Goal: Communication & Community: Ask a question

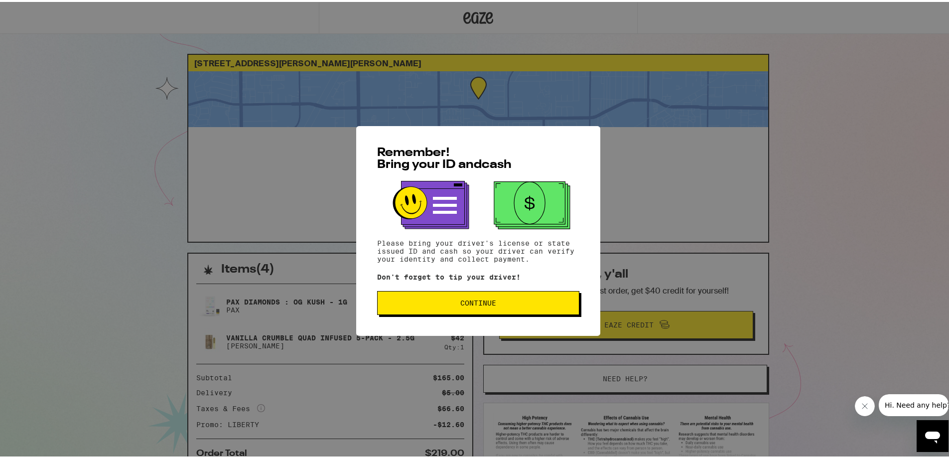
click at [519, 294] on button "Continue" at bounding box center [478, 301] width 202 height 24
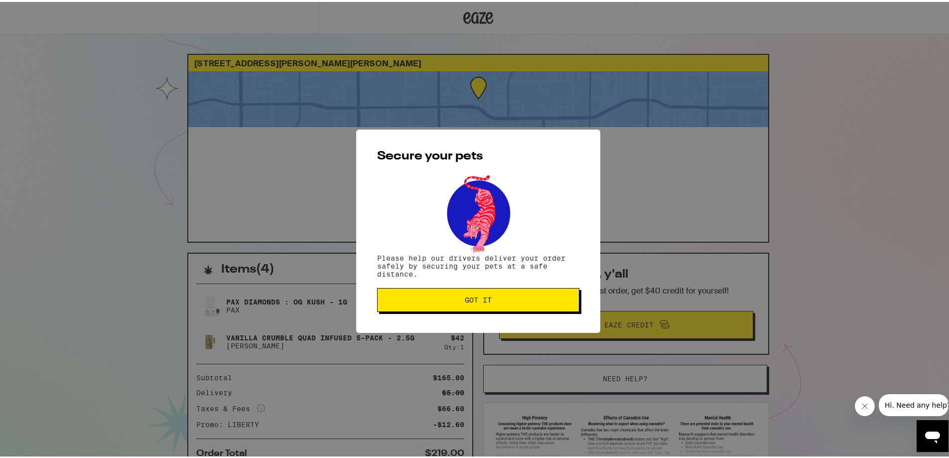
click at [518, 292] on button "Got it" at bounding box center [478, 298] width 202 height 24
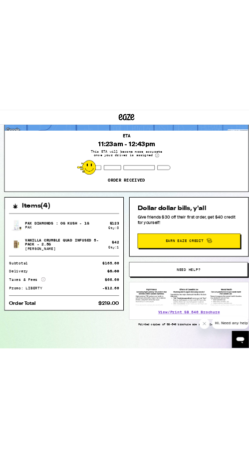
scroll to position [31, 0]
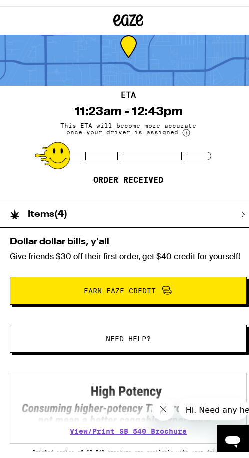
click at [215, 411] on span "Hi. Need any help?" at bounding box center [222, 409] width 75 height 9
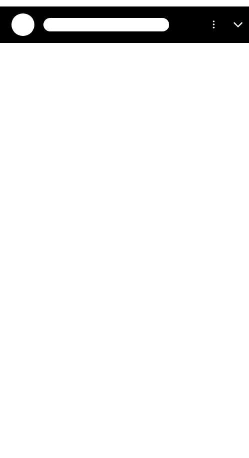
scroll to position [0, 0]
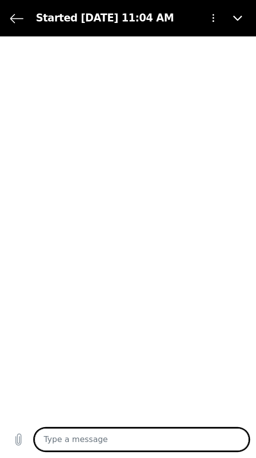
type textarea "x"
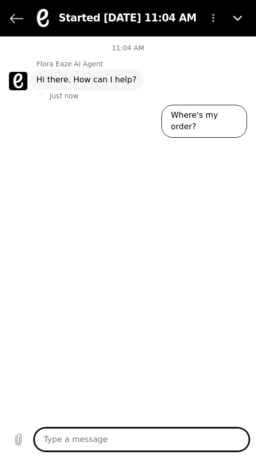
click at [28, 18] on div "Started [DATE] 11:04 AM" at bounding box center [112, 18] width 170 height 23
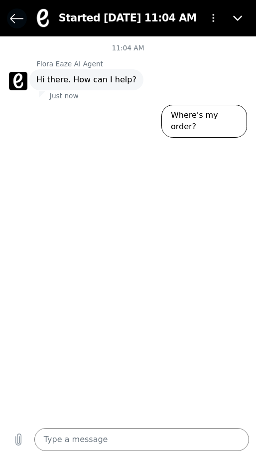
click at [23, 19] on icon "Back to the conversation list" at bounding box center [16, 18] width 12 height 8
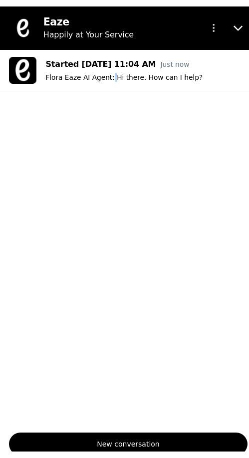
click at [106, 191] on ul "Started Sep 11 at 11:04 AM Just now Flora Eaze AI Agent: Hi there. How can I he…" at bounding box center [128, 236] width 256 height 373
drag, startPoint x: 106, startPoint y: 184, endPoint x: 101, endPoint y: 183, distance: 5.0
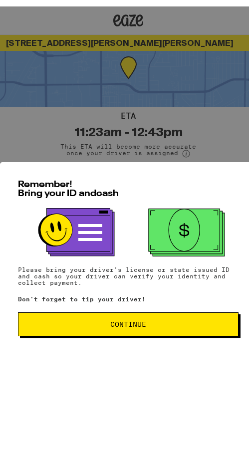
scroll to position [0, 0]
click at [104, 318] on button "Continue" at bounding box center [128, 318] width 220 height 24
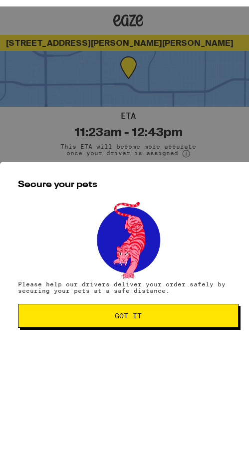
drag, startPoint x: 104, startPoint y: 321, endPoint x: 104, endPoint y: 314, distance: 7.0
click at [103, 321] on button "Got it" at bounding box center [128, 309] width 220 height 24
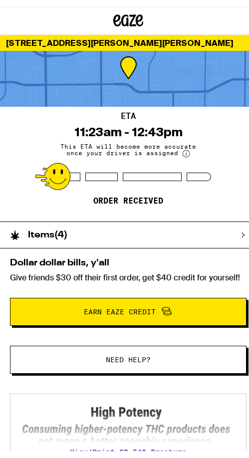
scroll to position [0, 0]
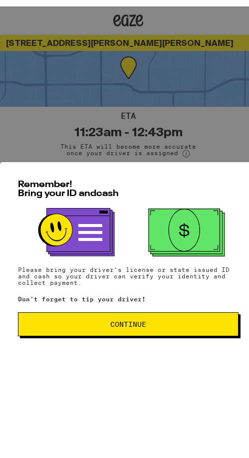
click at [117, 312] on button "Continue" at bounding box center [128, 318] width 220 height 24
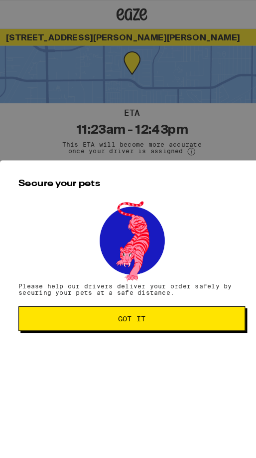
scroll to position [92, 0]
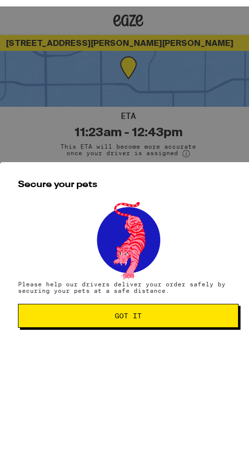
click at [119, 312] on span "Got it" at bounding box center [128, 309] width 27 height 7
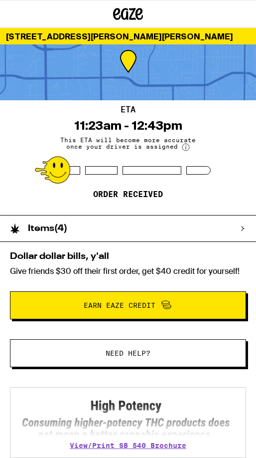
scroll to position [0, 0]
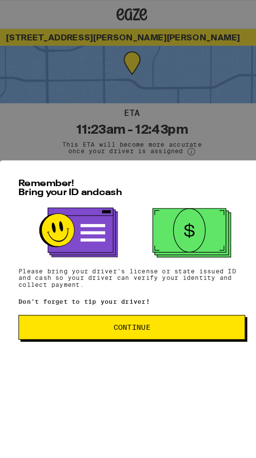
scroll to position [92, 0]
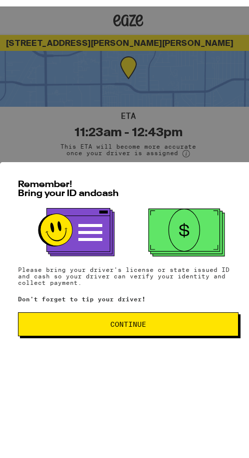
click at [113, 319] on span "Continue" at bounding box center [128, 317] width 36 height 7
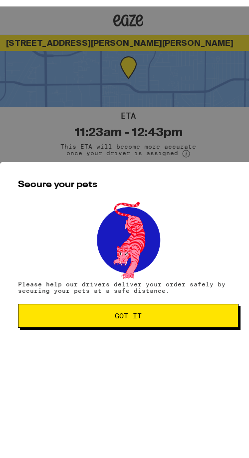
click at [113, 317] on button "Got it" at bounding box center [128, 309] width 220 height 24
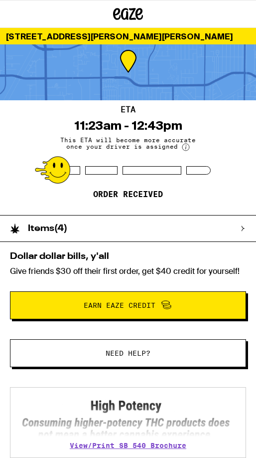
scroll to position [0, 0]
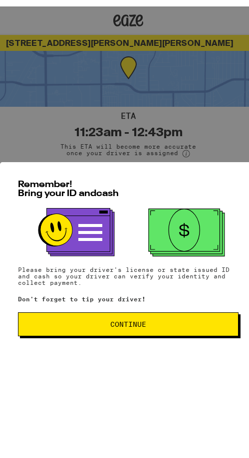
click at [99, 321] on span "Continue" at bounding box center [127, 317] width 203 height 7
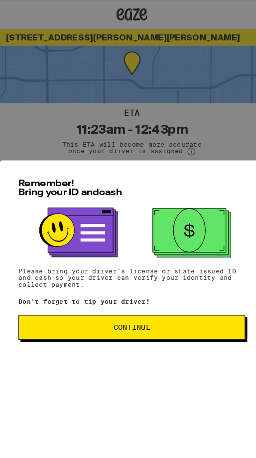
scroll to position [92, 0]
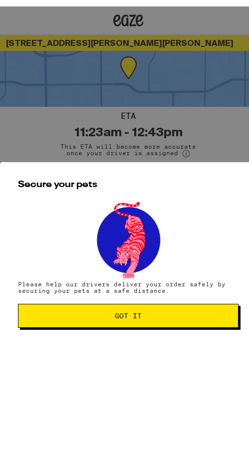
click at [99, 319] on button "Got it" at bounding box center [128, 309] width 220 height 24
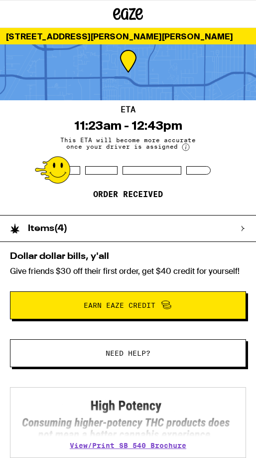
scroll to position [0, 0]
click at [191, 222] on div "Items ( 4 )" at bounding box center [123, 228] width 246 height 26
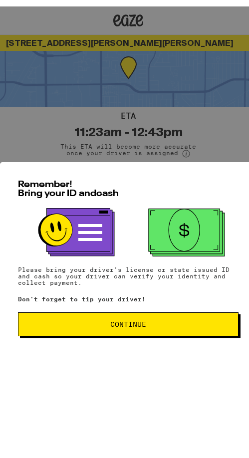
click at [147, 321] on span "Continue" at bounding box center [127, 317] width 203 height 7
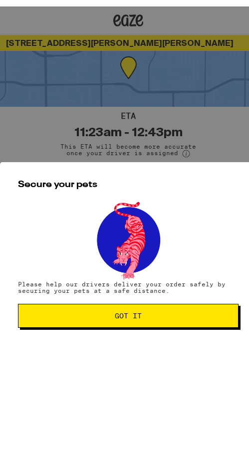
click at [181, 295] on div "Secure your pets Please help our drivers deliver your order safely by securing …" at bounding box center [128, 307] width 256 height 302
click at [183, 299] on div "Secure your pets Please help our drivers deliver your order safely by securing …" at bounding box center [128, 307] width 256 height 302
click at [151, 313] on span "Got it" at bounding box center [127, 309] width 203 height 7
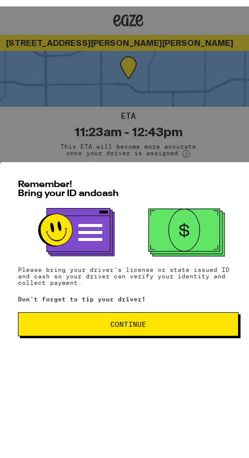
scroll to position [92, 0]
click at [123, 344] on div "Remember! Bring your ID and cash Please bring your driver's license or state is…" at bounding box center [128, 307] width 256 height 302
click at [126, 329] on button "Continue" at bounding box center [128, 318] width 220 height 24
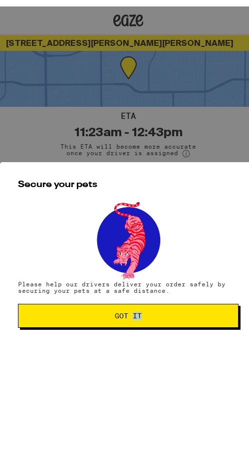
click at [126, 330] on div "Secure your pets Please help our drivers deliver your order safely by securing …" at bounding box center [128, 307] width 256 height 302
click at [128, 321] on button "Got it" at bounding box center [128, 309] width 220 height 24
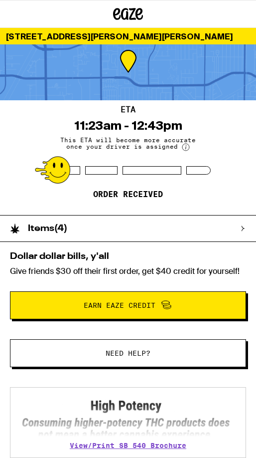
scroll to position [0, 0]
click at [182, 355] on span "Need help?" at bounding box center [127, 352] width 167 height 7
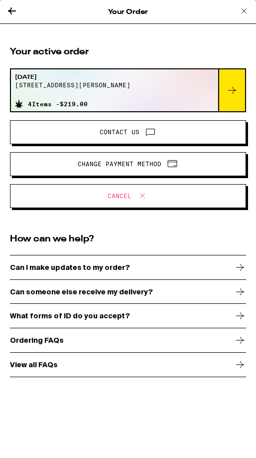
click at [177, 136] on span "Contact Us" at bounding box center [127, 132] width 219 height 13
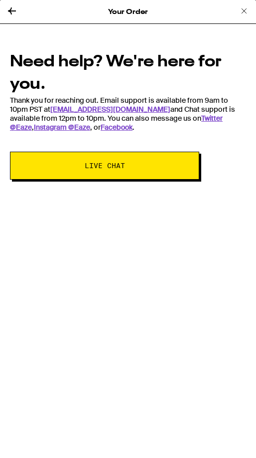
click at [17, 9] on icon at bounding box center [12, 11] width 12 height 12
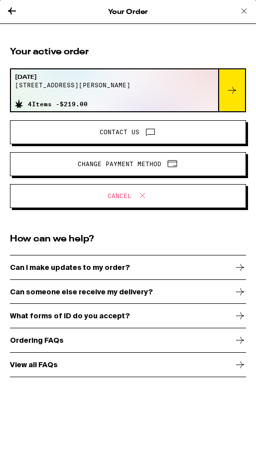
click at [15, 9] on icon at bounding box center [12, 11] width 12 height 12
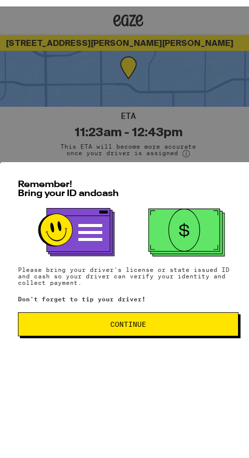
scroll to position [92, 0]
click at [101, 321] on span "Continue" at bounding box center [127, 317] width 203 height 7
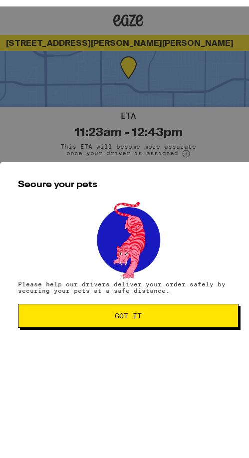
click at [102, 317] on button "Got it" at bounding box center [128, 309] width 220 height 24
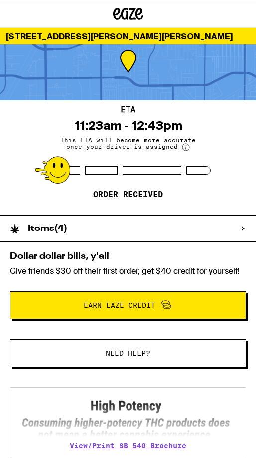
scroll to position [0, 0]
click at [131, 355] on span "Need help?" at bounding box center [128, 352] width 45 height 7
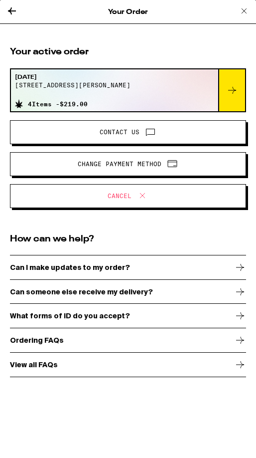
click at [120, 135] on span "Contact Us" at bounding box center [120, 132] width 40 height 6
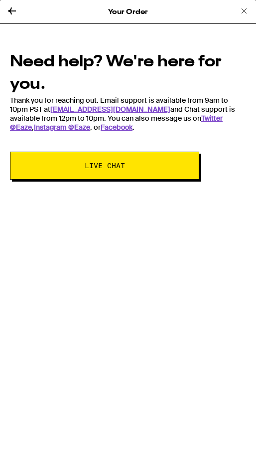
click at [115, 165] on span "Live Chat" at bounding box center [105, 165] width 40 height 7
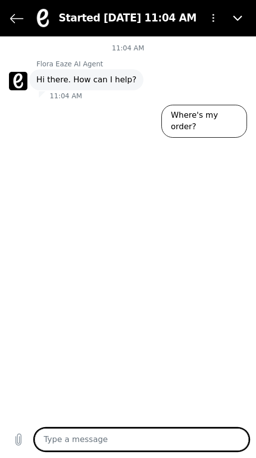
click at [110, 435] on textarea at bounding box center [141, 439] width 215 height 23
type textarea "updates on this order?"
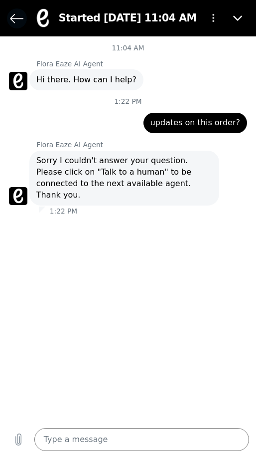
click at [17, 20] on icon "Back to the conversation list" at bounding box center [16, 17] width 13 height 13
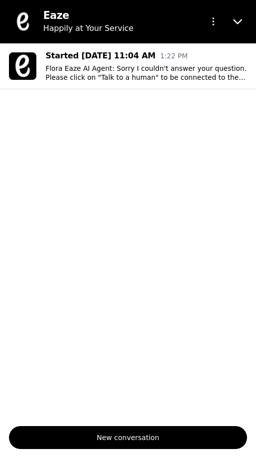
click at [17, 20] on figure at bounding box center [22, 21] width 23 height 23
click at [235, 19] on icon "Close" at bounding box center [237, 21] width 9 height 9
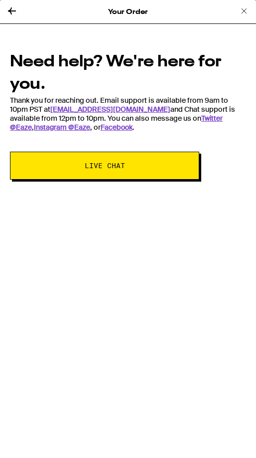
click at [6, 12] on icon at bounding box center [12, 11] width 12 height 12
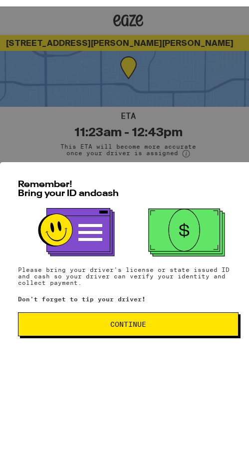
click at [136, 329] on button "Continue" at bounding box center [128, 318] width 220 height 24
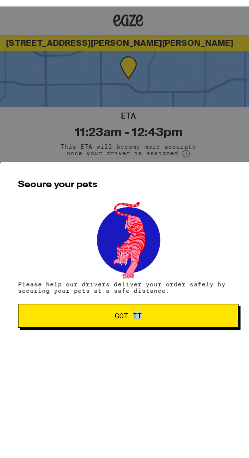
click at [135, 331] on div "Secure your pets Please help our drivers deliver your order safely by securing …" at bounding box center [128, 307] width 256 height 302
click at [137, 320] on button "Got it" at bounding box center [128, 309] width 220 height 24
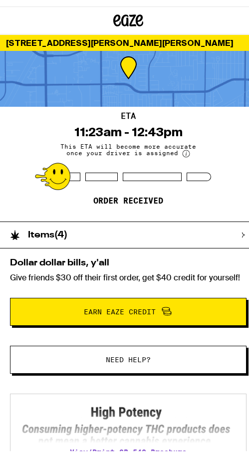
click at [122, 356] on span "Need help?" at bounding box center [128, 352] width 45 height 7
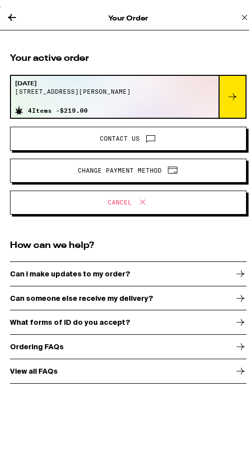
click at [182, 131] on span "Contact Us" at bounding box center [127, 132] width 219 height 13
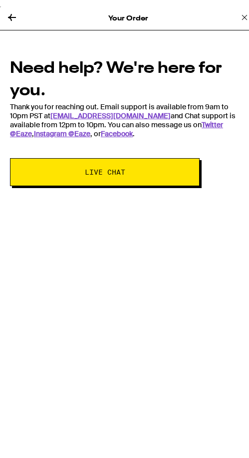
click at [131, 162] on span "Live Chat" at bounding box center [104, 165] width 109 height 7
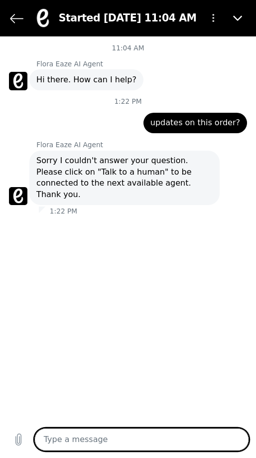
click at [179, 115] on div "Web User 68c30f484c56eb0bf60245e2 says: updates on this order?" at bounding box center [196, 123] width 104 height 20
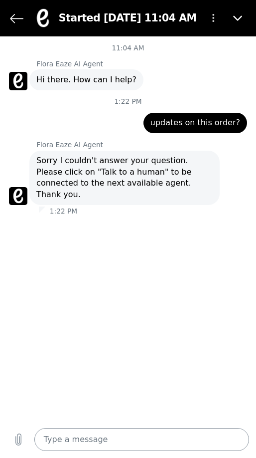
click at [75, 441] on textarea at bounding box center [141, 439] width 215 height 23
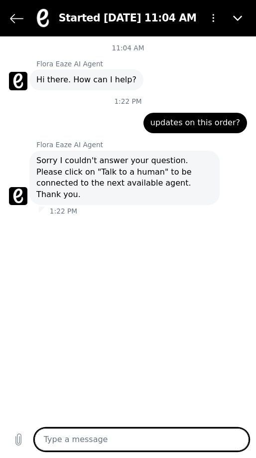
type textarea "z"
type textarea "x"
type textarea "zt"
type textarea "x"
type textarea "zta"
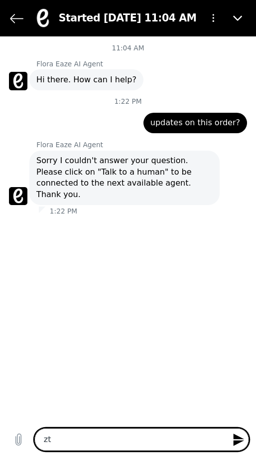
type textarea "x"
type textarea "zt"
type textarea "x"
type textarea "z"
type textarea "x"
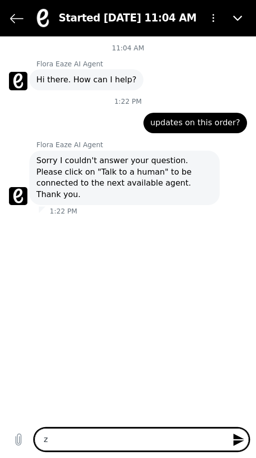
type textarea "x"
type textarea "T"
type textarea "x"
type textarea "Ta"
type textarea "x"
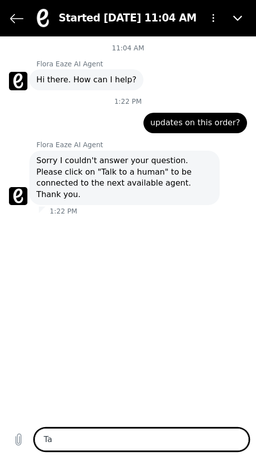
type textarea "Tal"
type textarea "x"
type textarea "Talk"
type textarea "x"
type textarea "Talk"
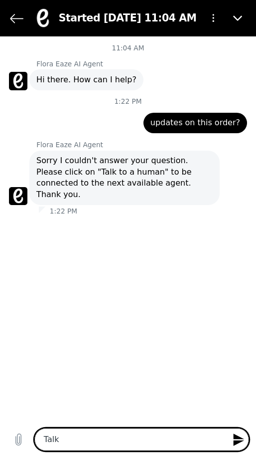
type textarea "x"
type textarea "Talk t"
type textarea "x"
type textarea "Talk to"
type textarea "x"
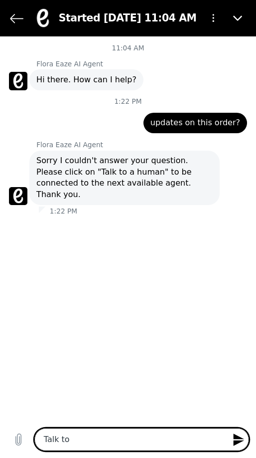
type textarea "Talk to"
type textarea "x"
type textarea "Talk to a"
type textarea "x"
type textarea "Talk to a"
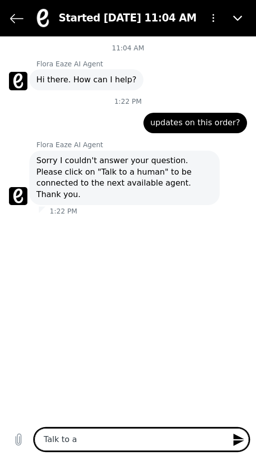
type textarea "x"
type textarea "Talk to a h"
type textarea "x"
type textarea "Talk to a hu"
type textarea "x"
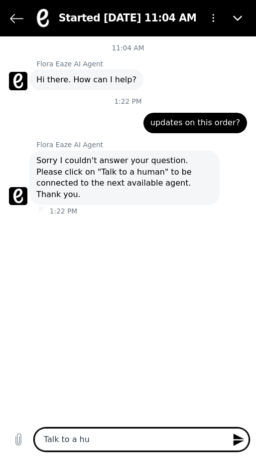
type textarea "Talk to a hum"
type textarea "x"
type textarea "Talk to a huma"
type textarea "x"
type textarea "Talk to a human"
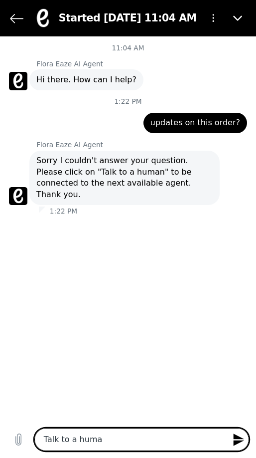
type textarea "x"
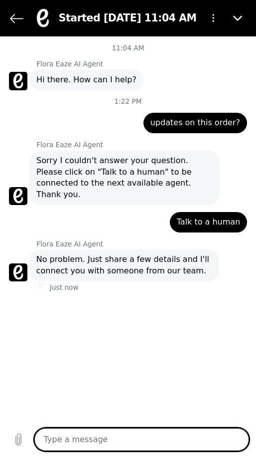
type textarea "x"
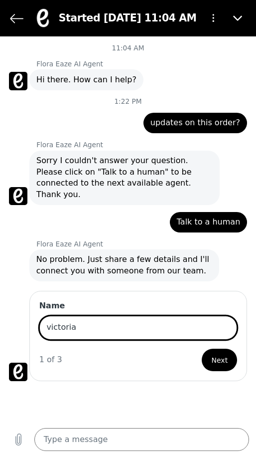
type input "victoria"
click at [202, 348] on button "Next" at bounding box center [219, 359] width 35 height 23
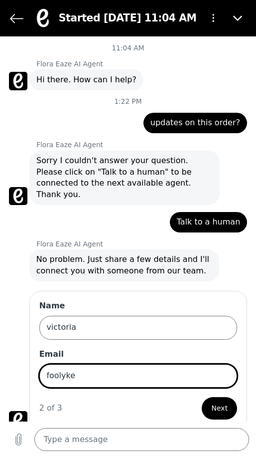
type input "foolyk"
type input "kendrickqn@gmail.com"
click at [202, 397] on button "Next" at bounding box center [219, 408] width 35 height 23
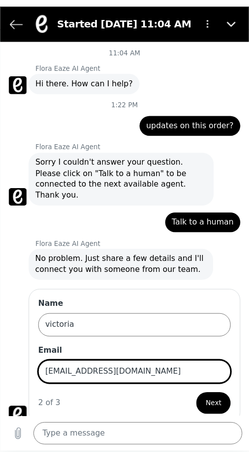
scroll to position [45, 0]
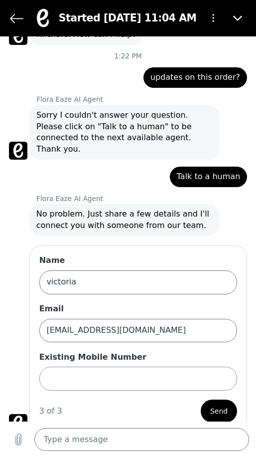
click at [173, 368] on input "Existing Mobile Number" at bounding box center [138, 378] width 198 height 24
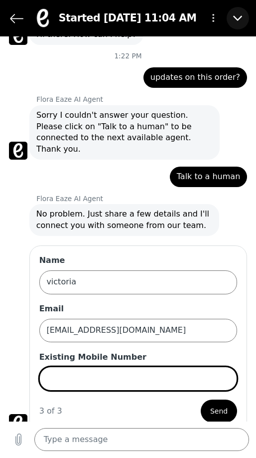
click at [241, 10] on button "Close" at bounding box center [238, 18] width 23 height 23
type textarea "x"
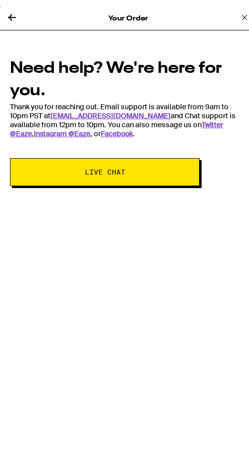
click at [242, 11] on icon at bounding box center [244, 10] width 5 height 5
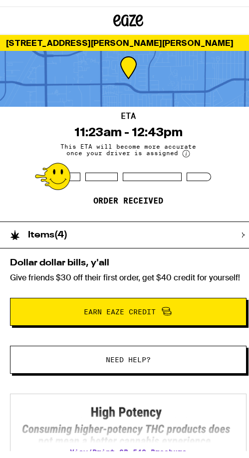
click at [130, 9] on icon at bounding box center [128, 14] width 15 height 12
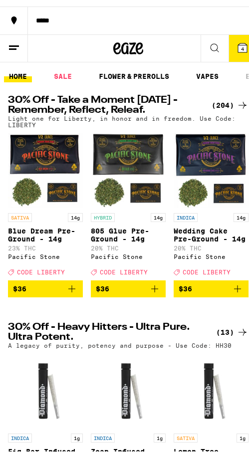
drag, startPoint x: 17, startPoint y: 48, endPoint x: 22, endPoint y: 47, distance: 5.6
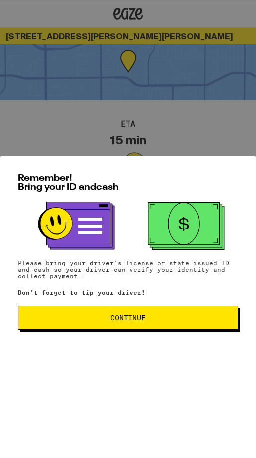
click at [78, 160] on div "Remember! Bring your ID and cash Please bring your driver's license or state is…" at bounding box center [128, 307] width 256 height 302
click at [121, 321] on span "Continue" at bounding box center [128, 317] width 36 height 7
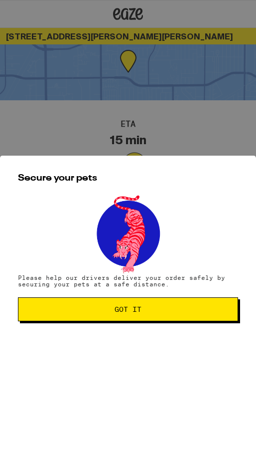
click at [109, 305] on button "Got it" at bounding box center [128, 309] width 220 height 24
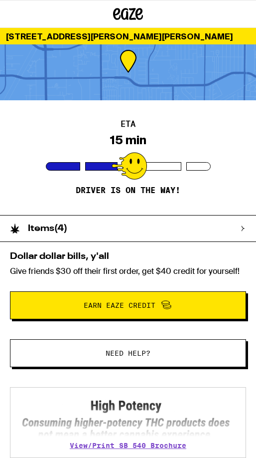
click at [118, 341] on button "Need help?" at bounding box center [128, 353] width 236 height 28
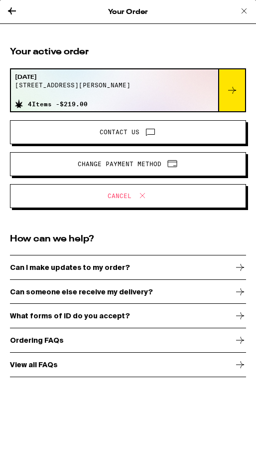
click at [243, 18] on button at bounding box center [244, 11] width 12 height 13
